Goal: Manage account settings

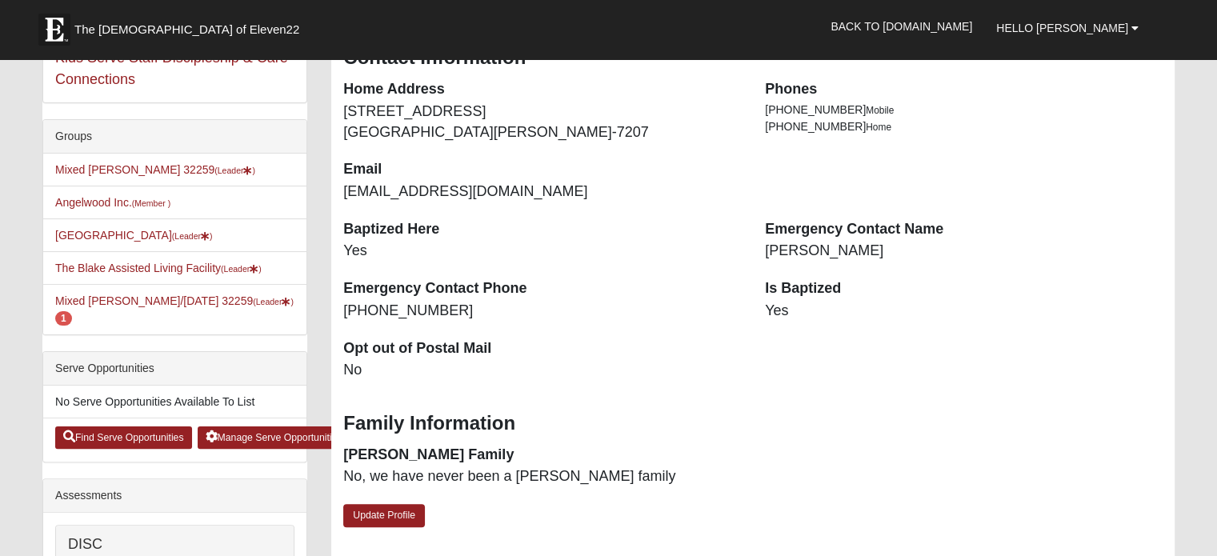
scroll to position [160, 0]
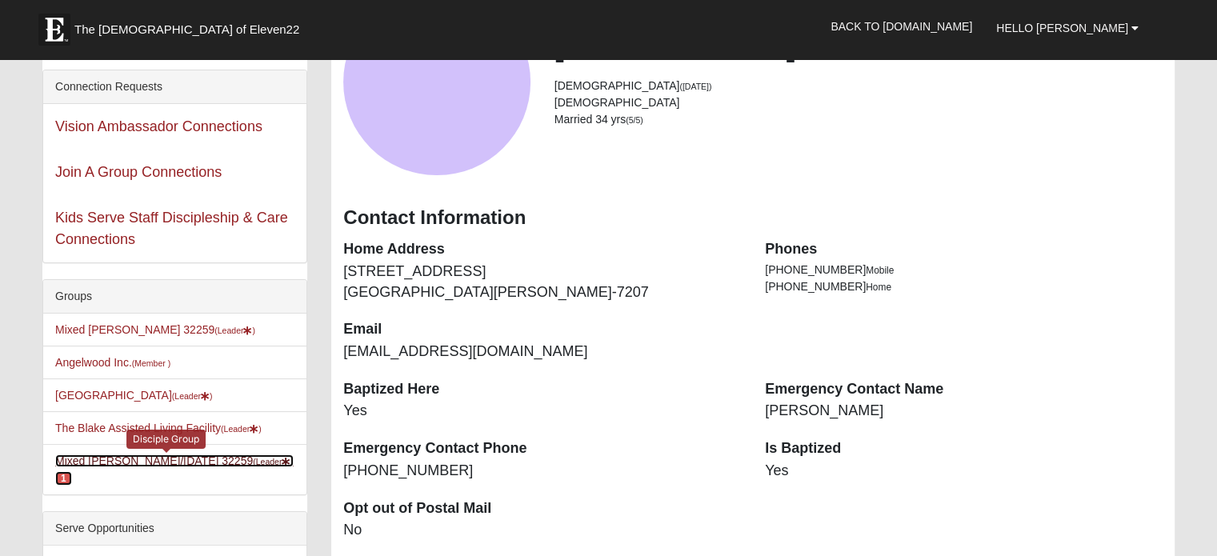
click at [114, 476] on link "Mixed Pline/Wednesday 32259 (Leader ) 1" at bounding box center [174, 469] width 238 height 30
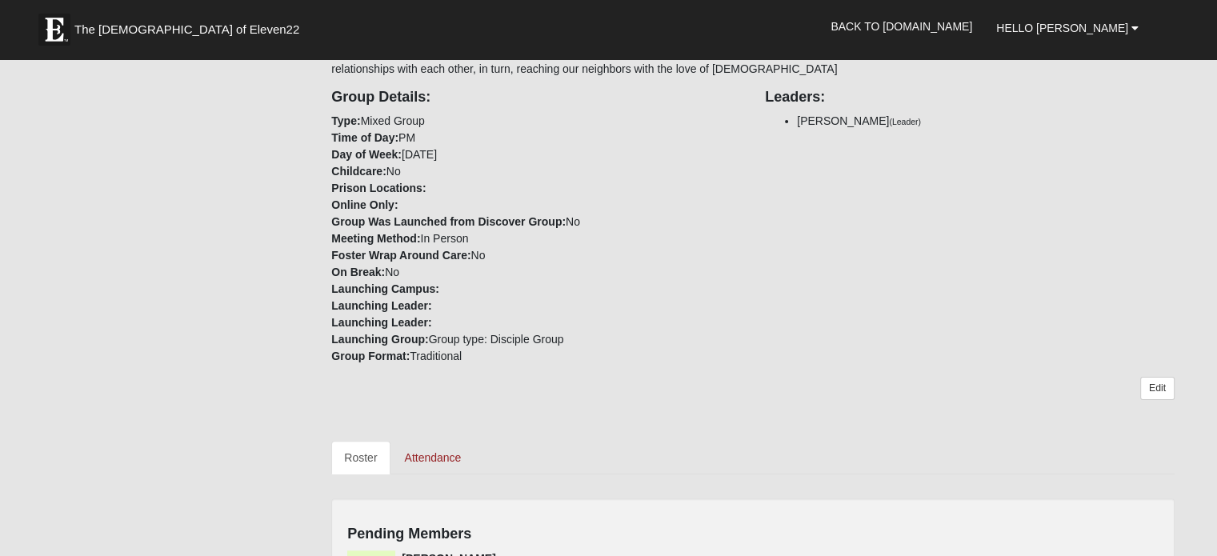
scroll to position [640, 0]
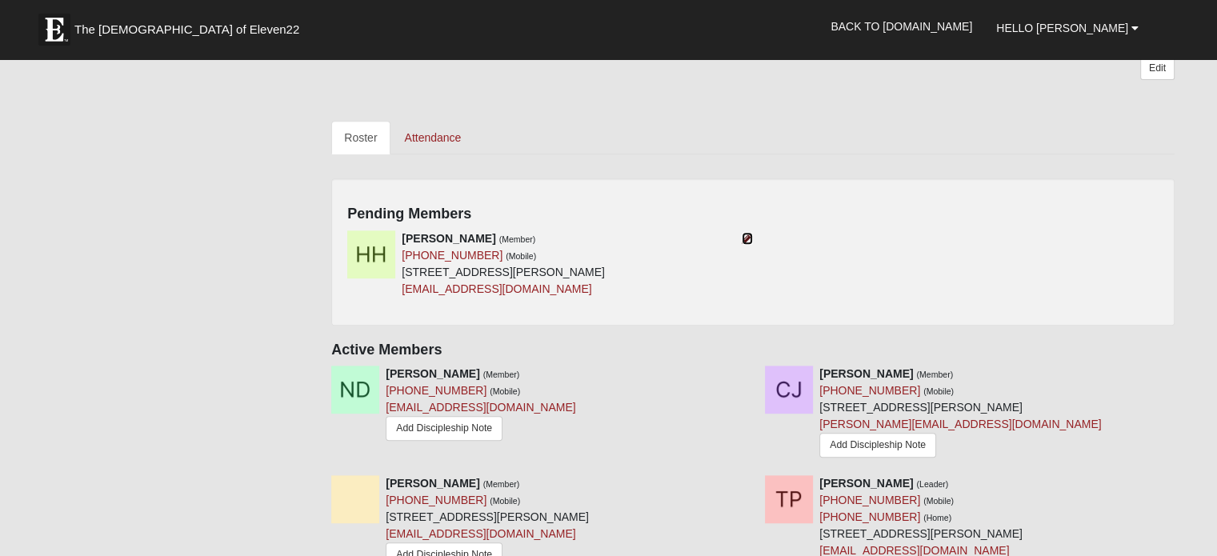
click at [744, 234] on icon at bounding box center [747, 238] width 11 height 11
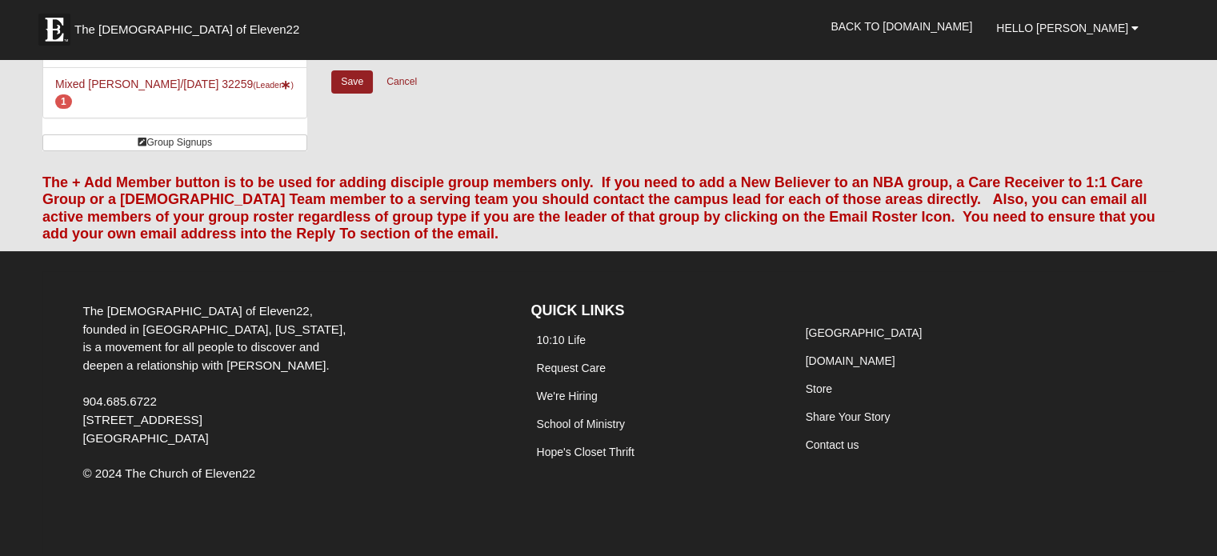
scroll to position [22, 0]
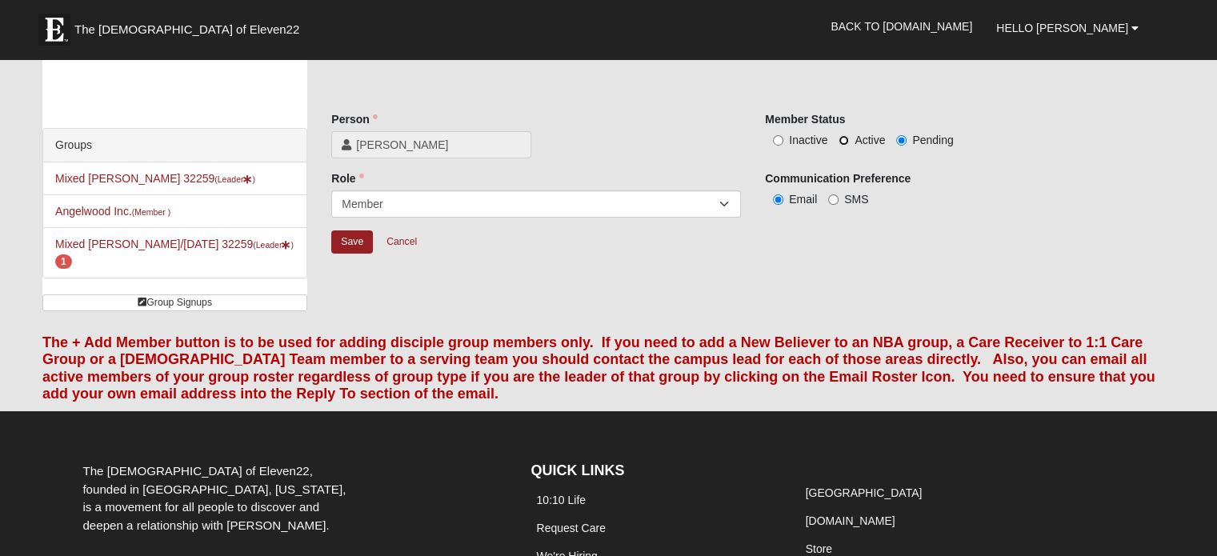
click at [841, 138] on input "Active" at bounding box center [843, 140] width 10 height 10
radio input "true"
click at [356, 246] on input "Save" at bounding box center [352, 241] width 42 height 23
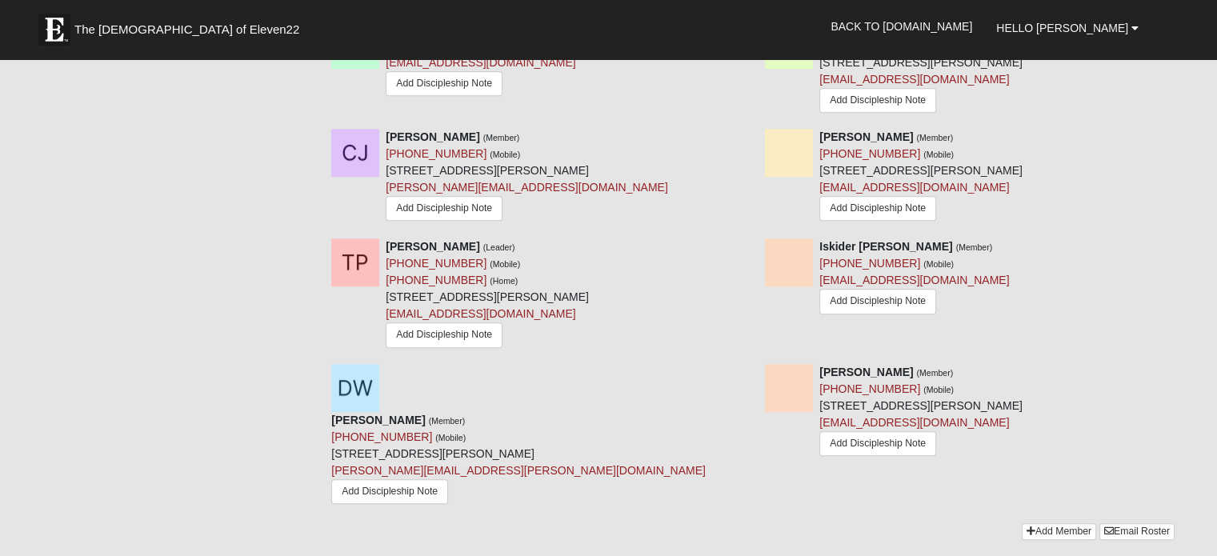
scroll to position [662, 0]
